Goal: Information Seeking & Learning: Learn about a topic

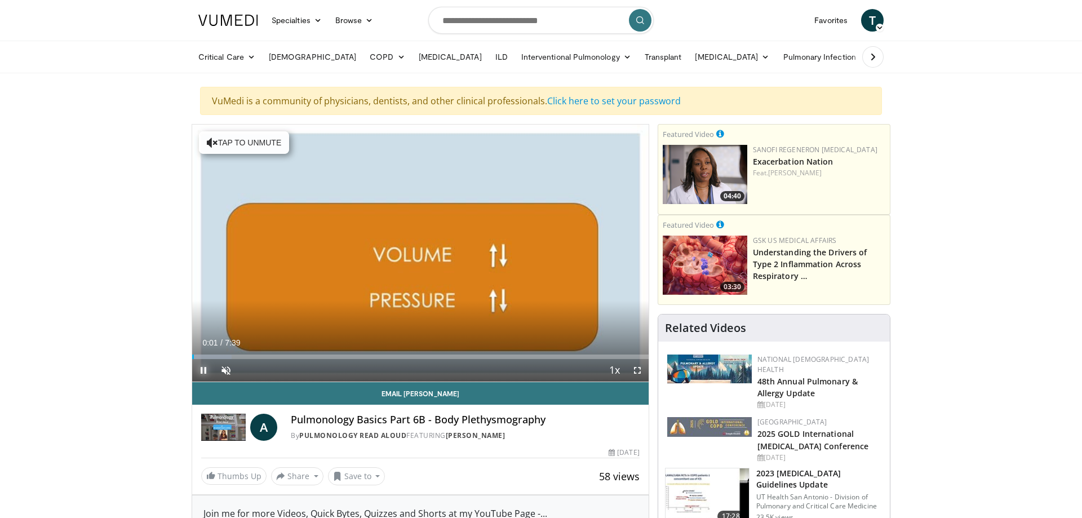
click at [204, 374] on span "Video Player" at bounding box center [203, 370] width 23 height 23
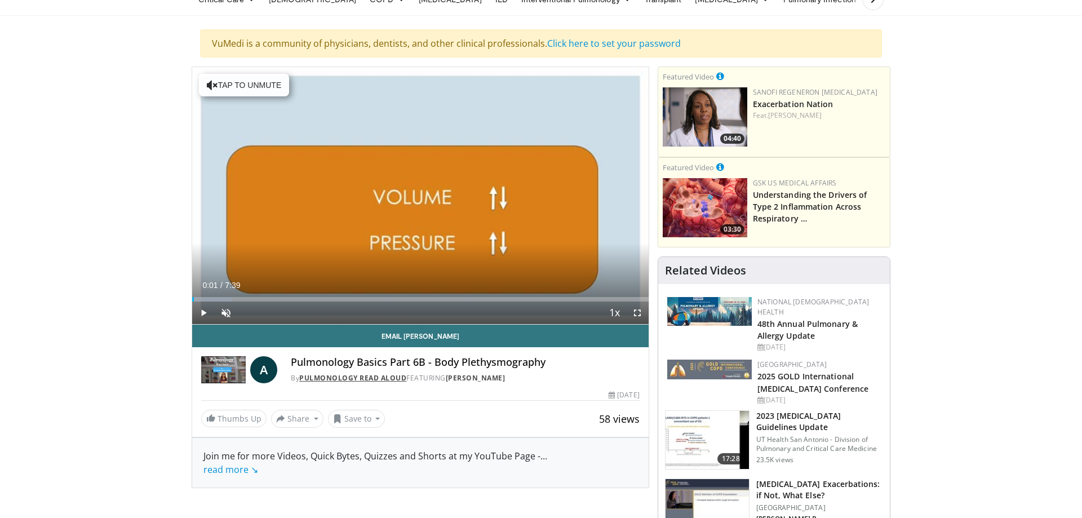
click at [374, 378] on link "Pulmonology Read Aloud" at bounding box center [352, 378] width 107 height 10
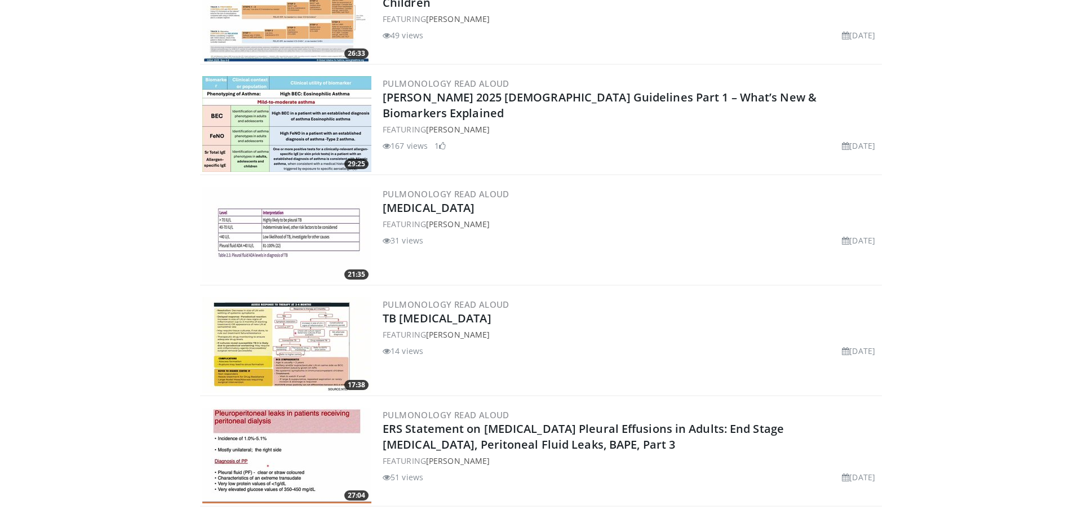
scroll to position [1035, 0]
